Goal: Task Accomplishment & Management: Manage account settings

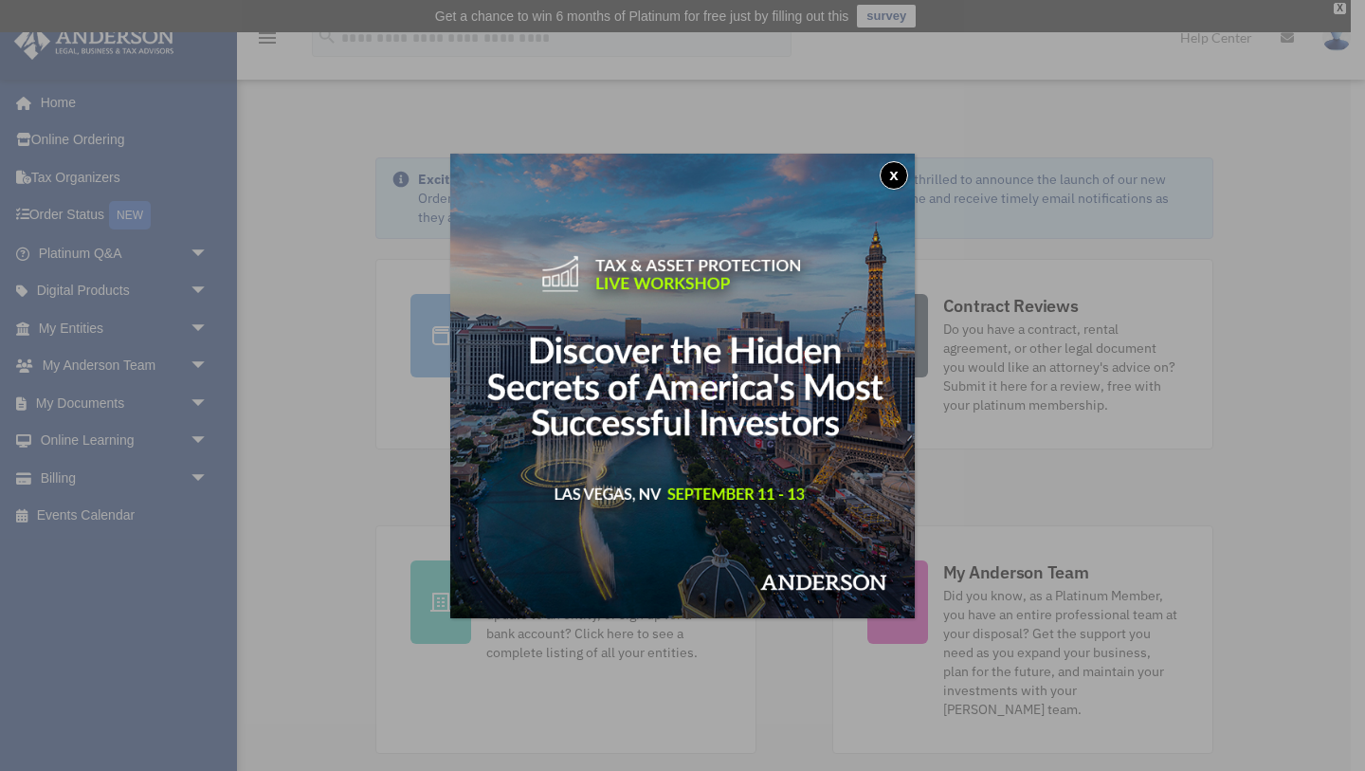
click at [893, 179] on button "x" at bounding box center [894, 175] width 28 height 28
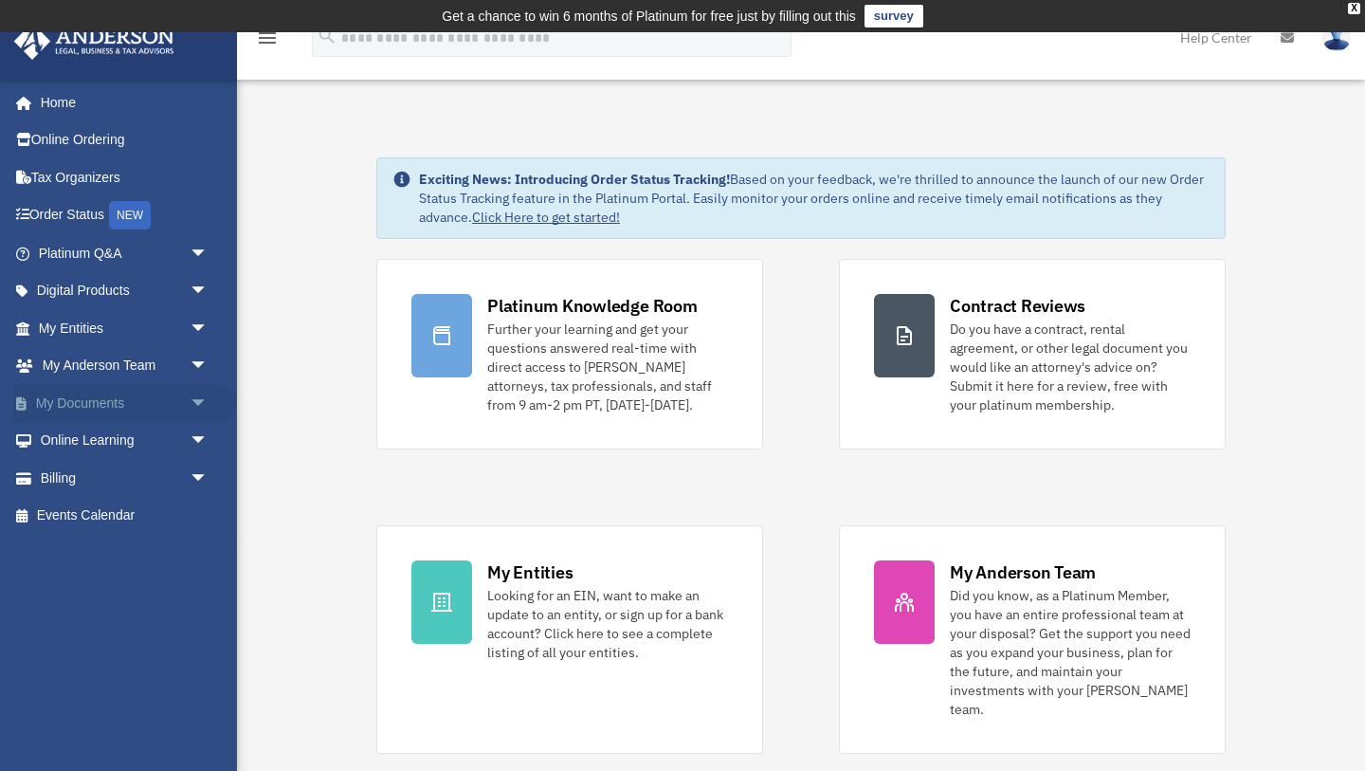
click at [198, 403] on span "arrow_drop_down" at bounding box center [209, 403] width 38 height 39
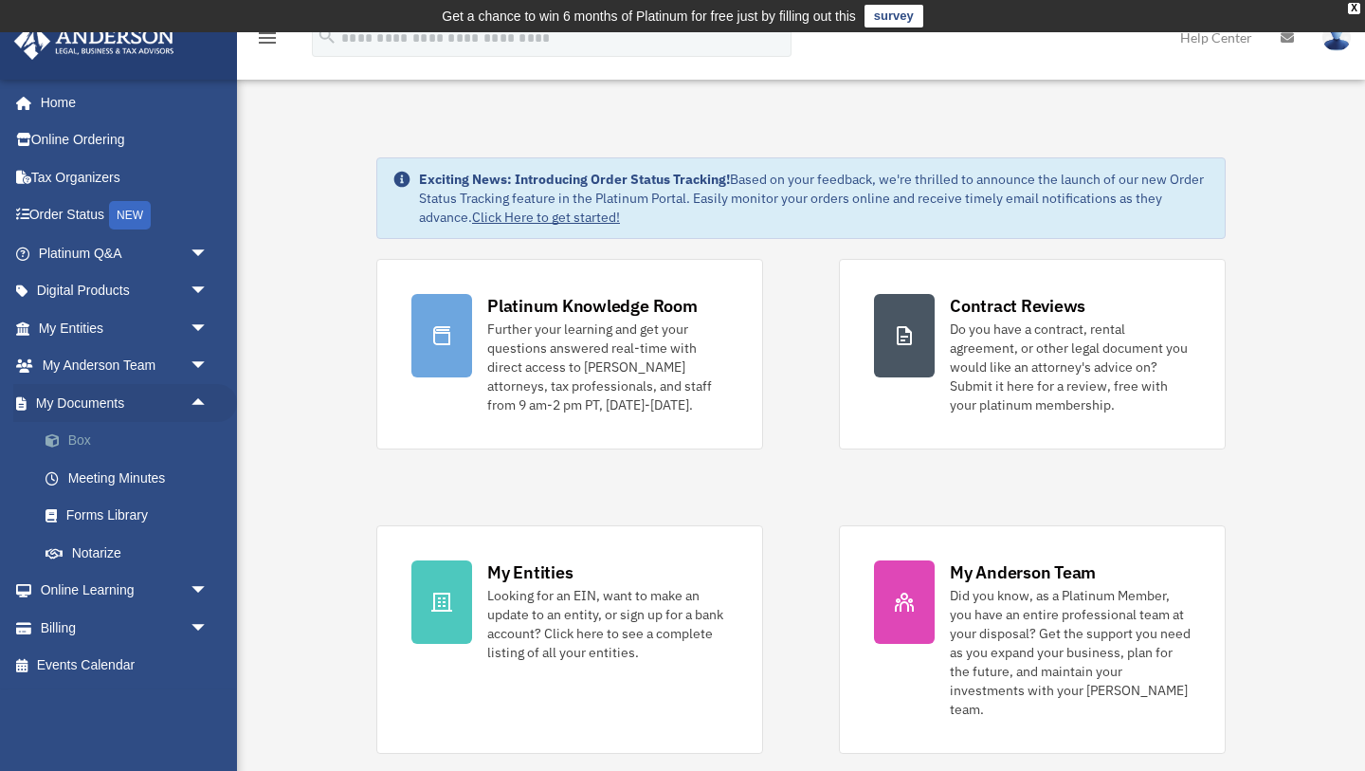
click at [85, 446] on link "Box" at bounding box center [132, 441] width 210 height 38
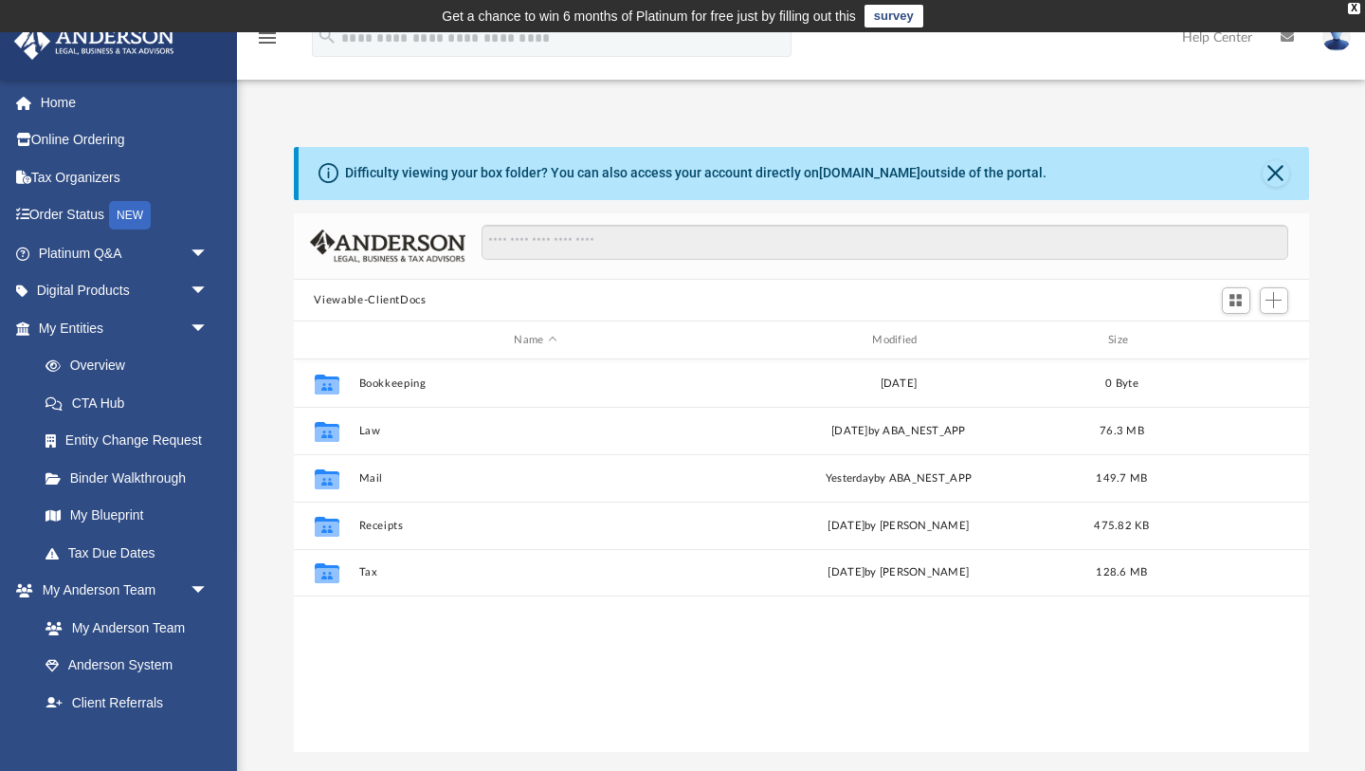
scroll to position [430, 1015]
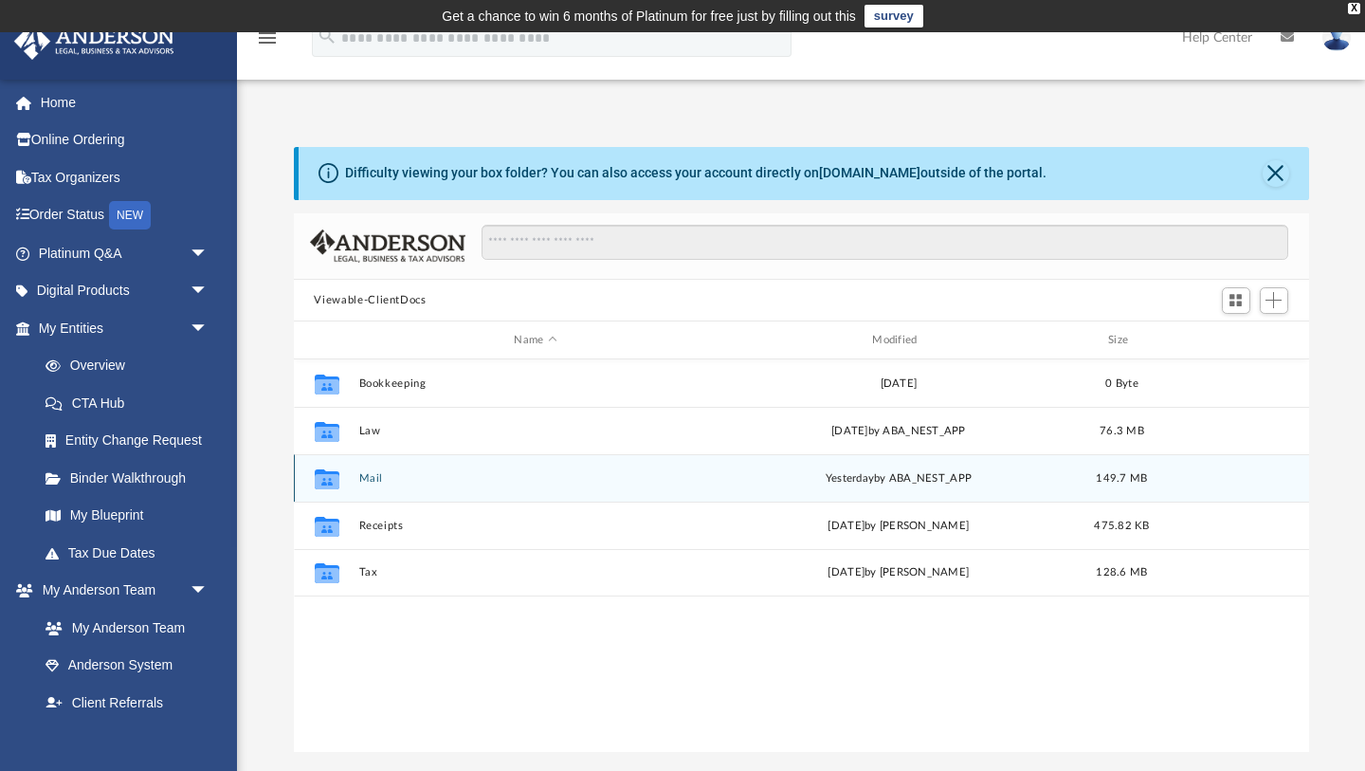
click at [367, 489] on div "Collaborated Folder Mail [DATE] by ABA_NEST_APP 149.7 MB" at bounding box center [801, 477] width 1015 height 47
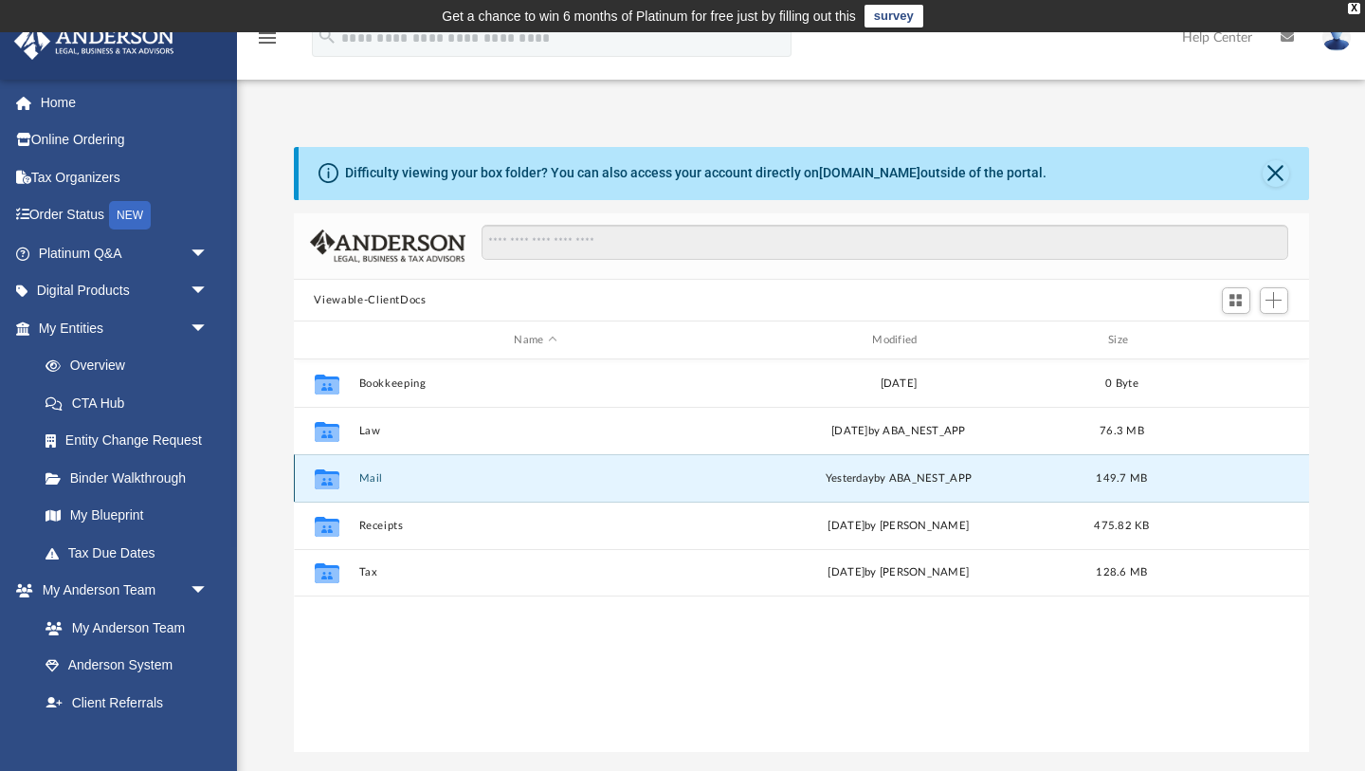
click at [366, 481] on button "Mail" at bounding box center [535, 478] width 355 height 12
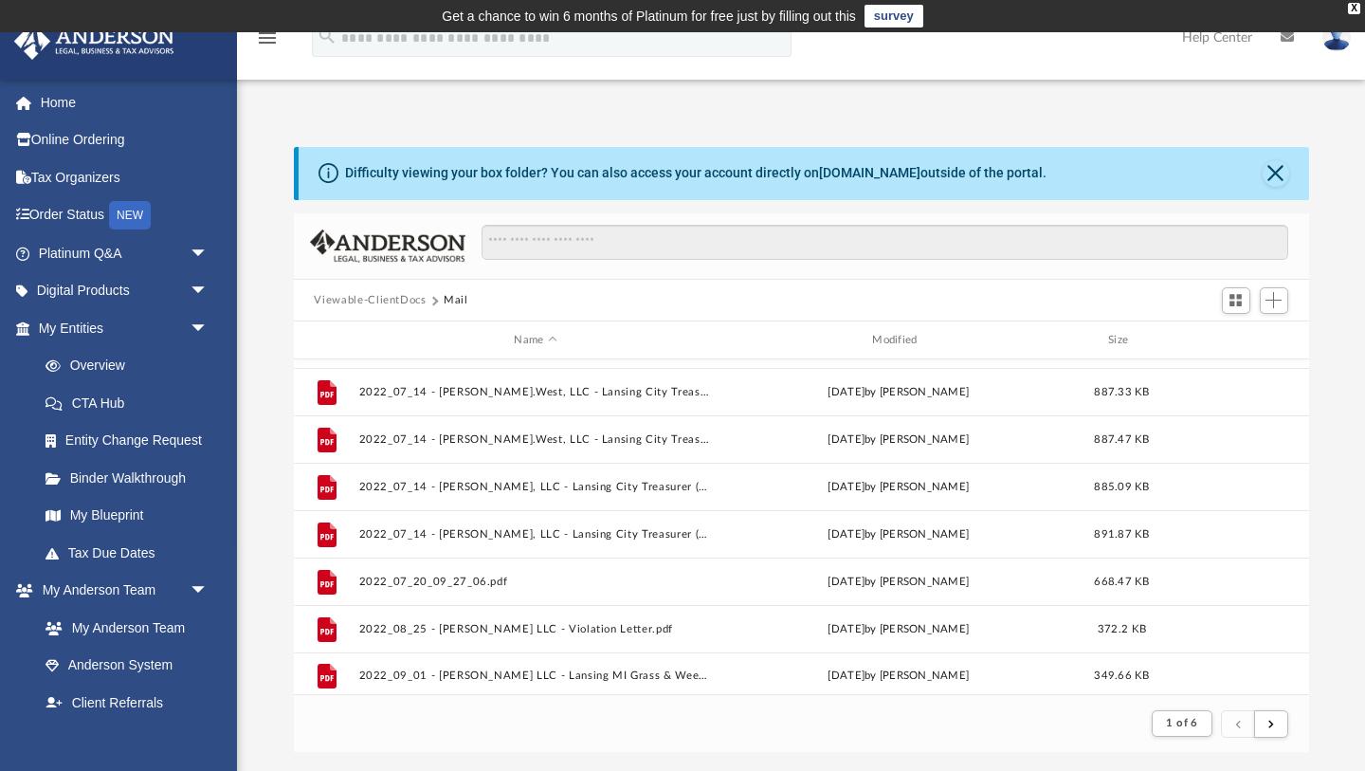
scroll to position [2035, 0]
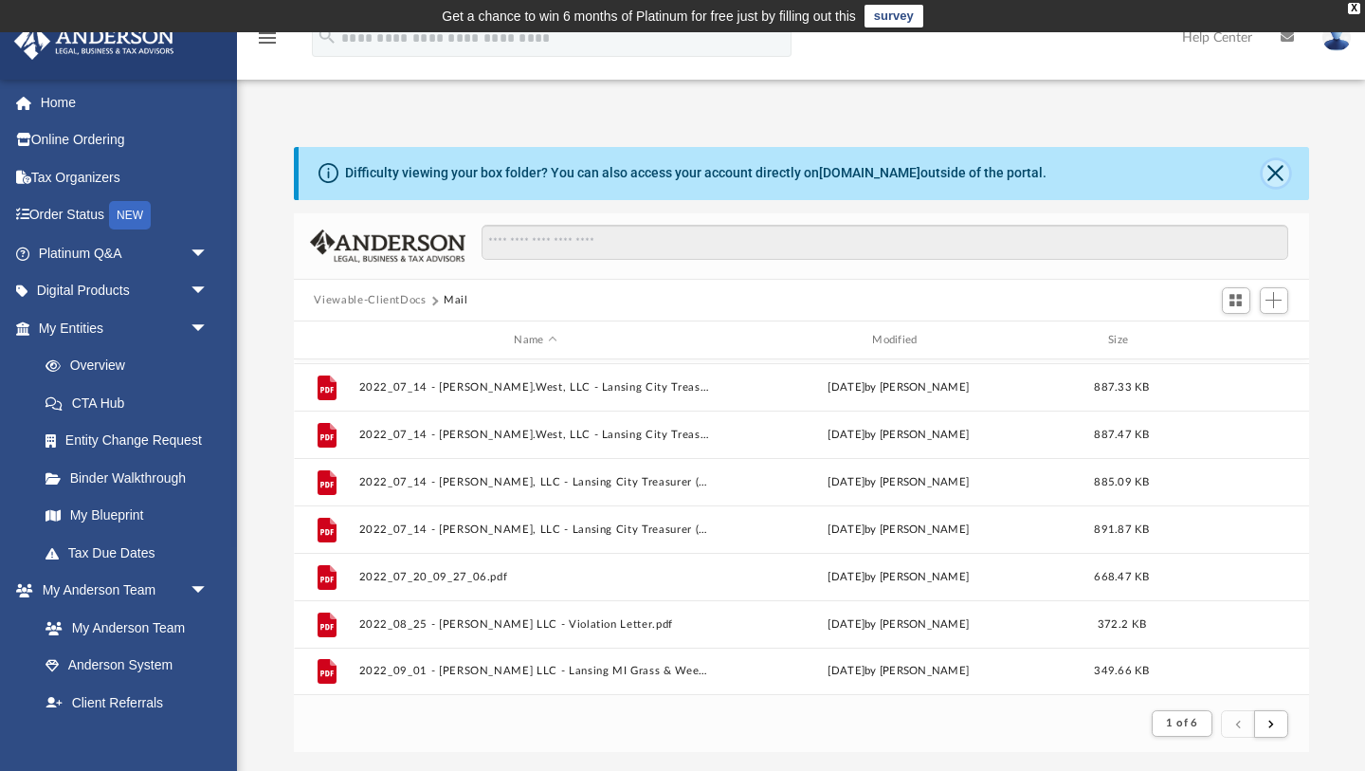
click at [1280, 165] on button "Close" at bounding box center [1276, 173] width 27 height 27
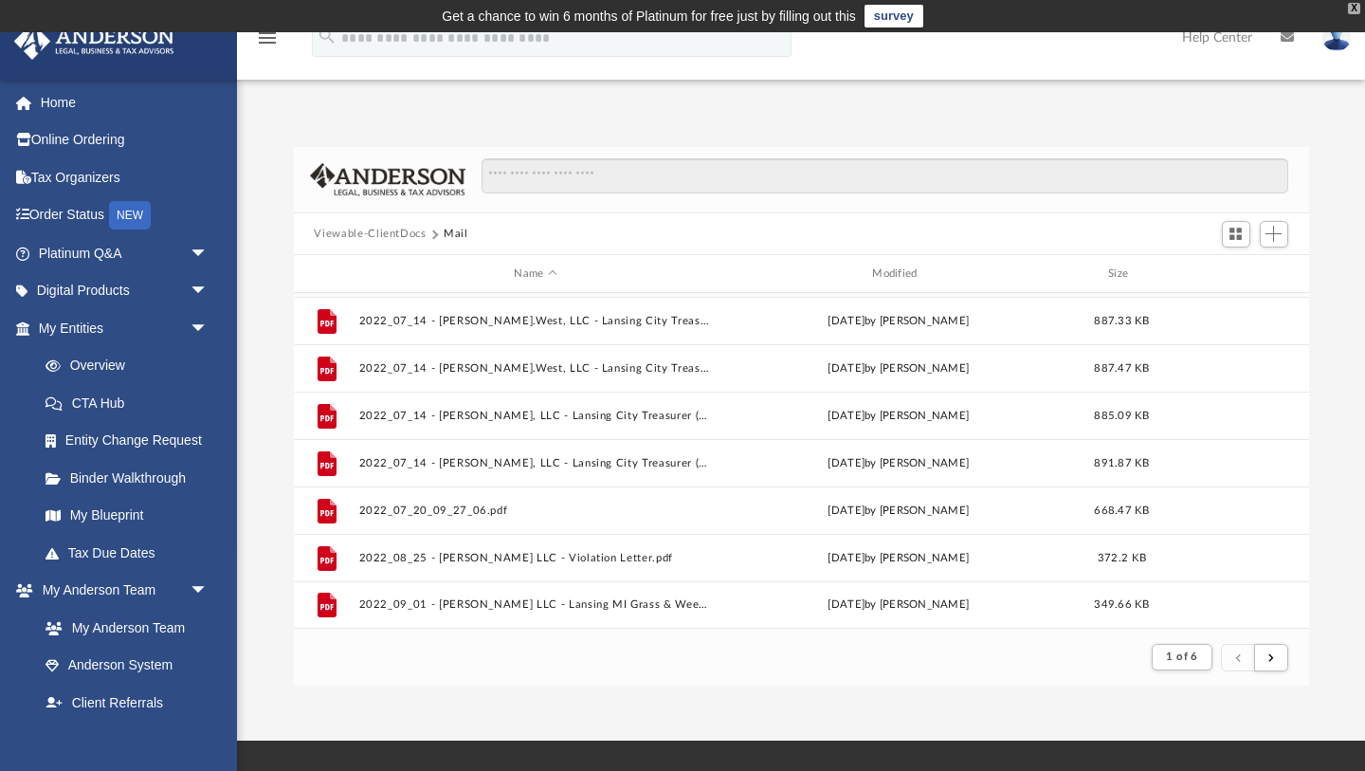
click at [1359, 9] on div "X" at bounding box center [1354, 8] width 12 height 11
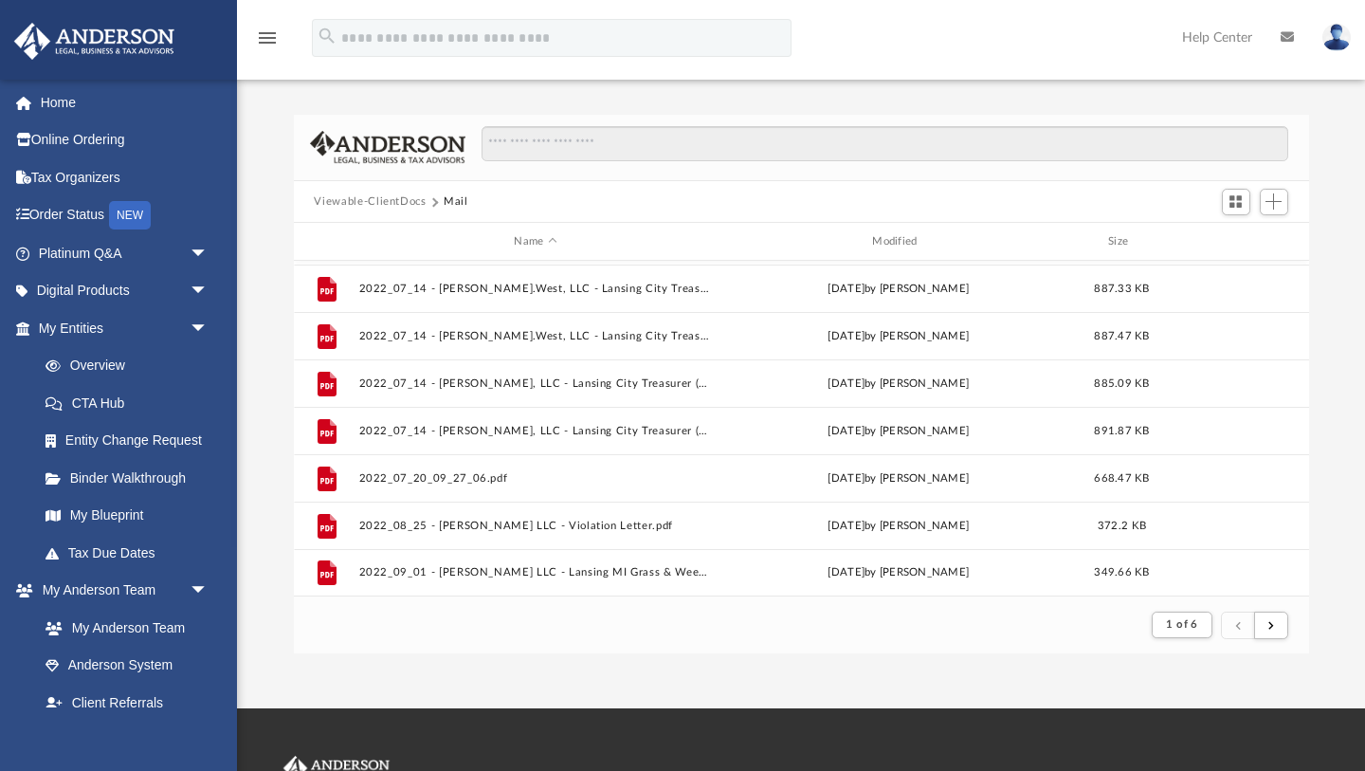
click at [1338, 36] on img at bounding box center [1337, 37] width 28 height 27
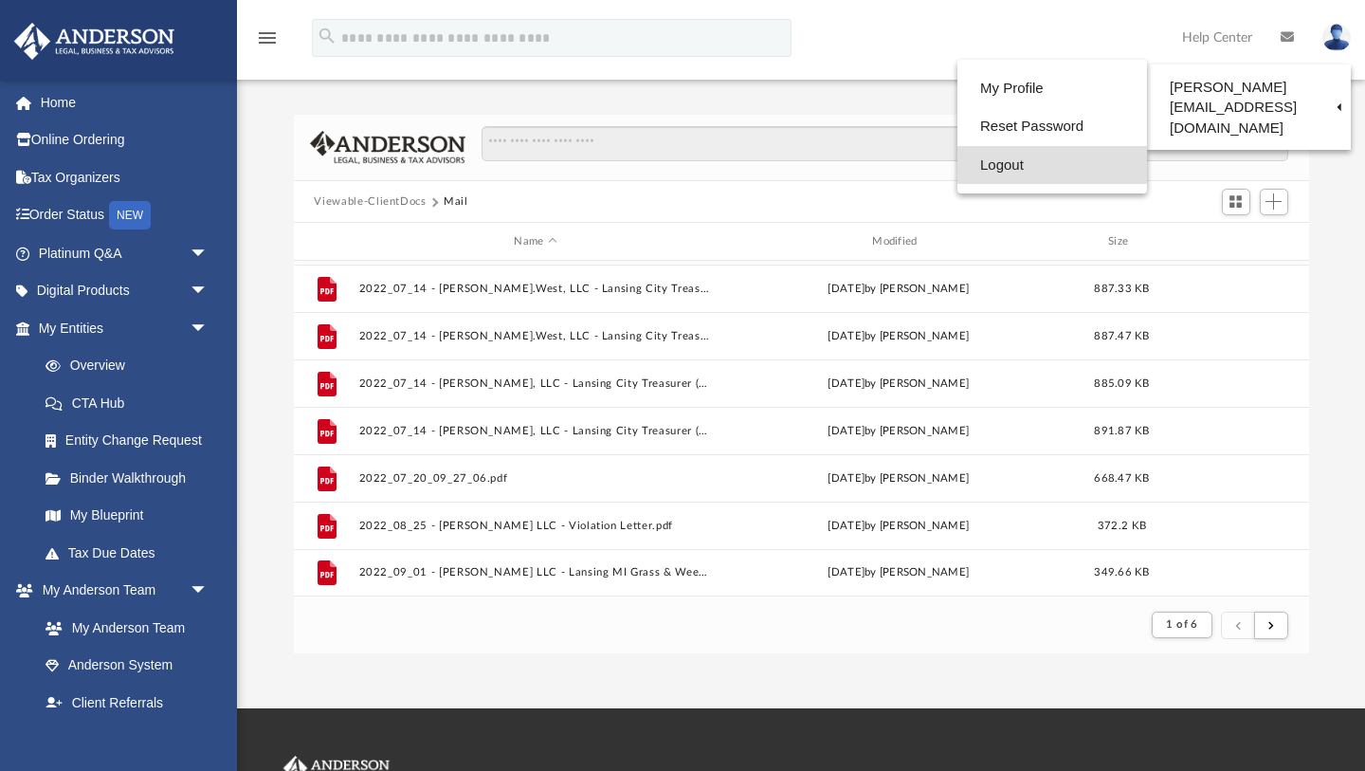
click at [960, 162] on link "Logout" at bounding box center [1053, 165] width 190 height 39
